Goal: Register for event/course

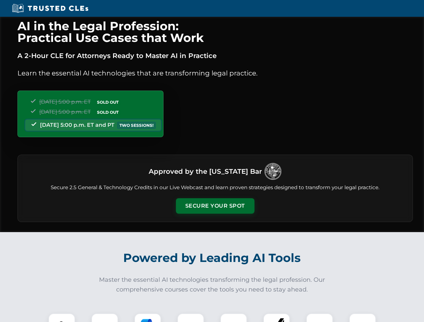
click at [215, 206] on button "Secure Your Spot" at bounding box center [215, 205] width 79 height 15
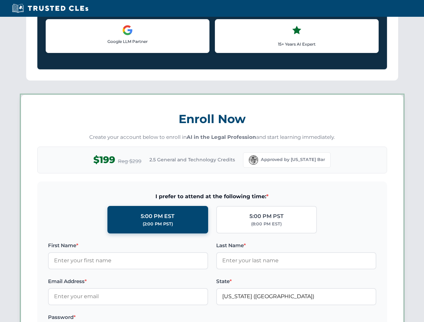
click at [148, 318] on label "Password *" at bounding box center [128, 317] width 160 height 8
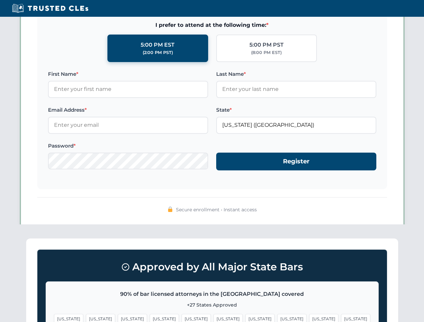
click at [309, 318] on span "[US_STATE]" at bounding box center [323, 319] width 29 height 10
